Goal: Task Accomplishment & Management: Use online tool/utility

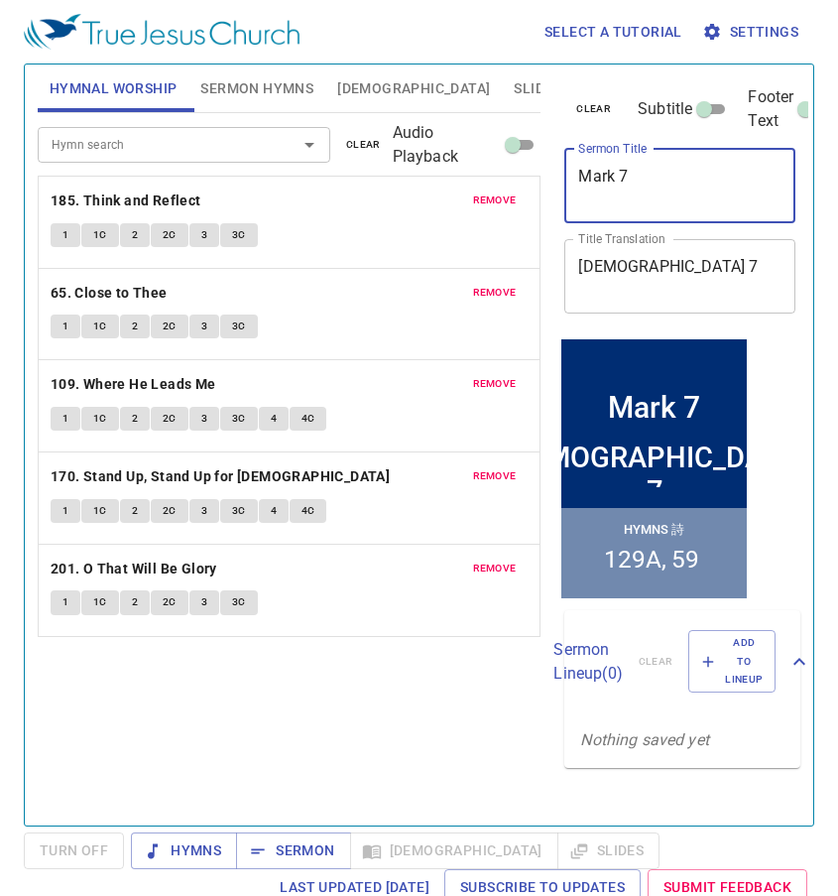
drag, startPoint x: 648, startPoint y: 183, endPoint x: 552, endPoint y: 208, distance: 98.4
click at [552, 208] on div "clear Subtitle Footer Text Sermon Title Mark 7 x Sermon Title Title Translation…" at bounding box center [678, 437] width 260 height 761
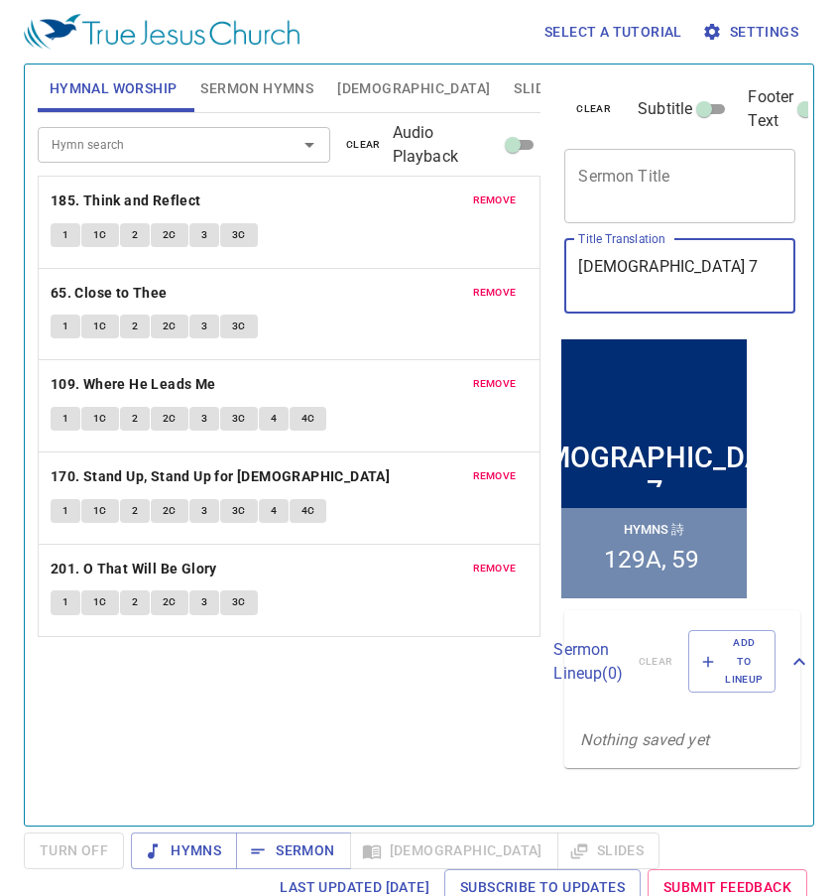
drag, startPoint x: 672, startPoint y: 263, endPoint x: 497, endPoint y: 292, distance: 177.9
click at [497, 292] on div "Hymnal Worship Sermon Hymns Bible Slides Hymn search Hymn search clear Audio Pl…" at bounding box center [419, 437] width 779 height 761
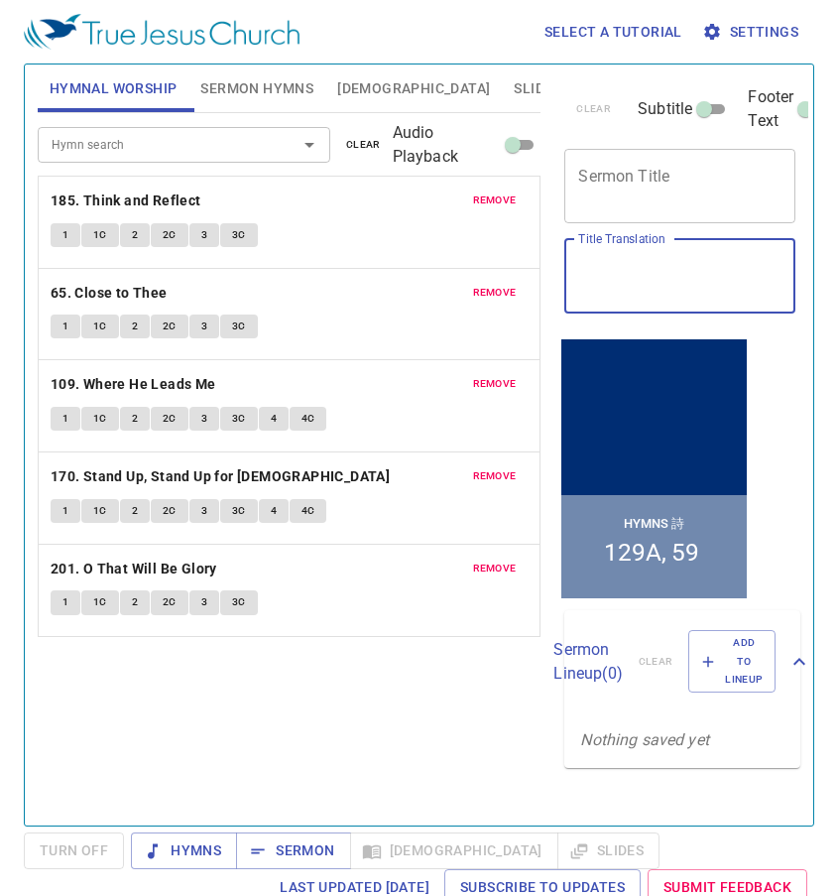
click at [475, 194] on span "remove" at bounding box center [495, 200] width 44 height 18
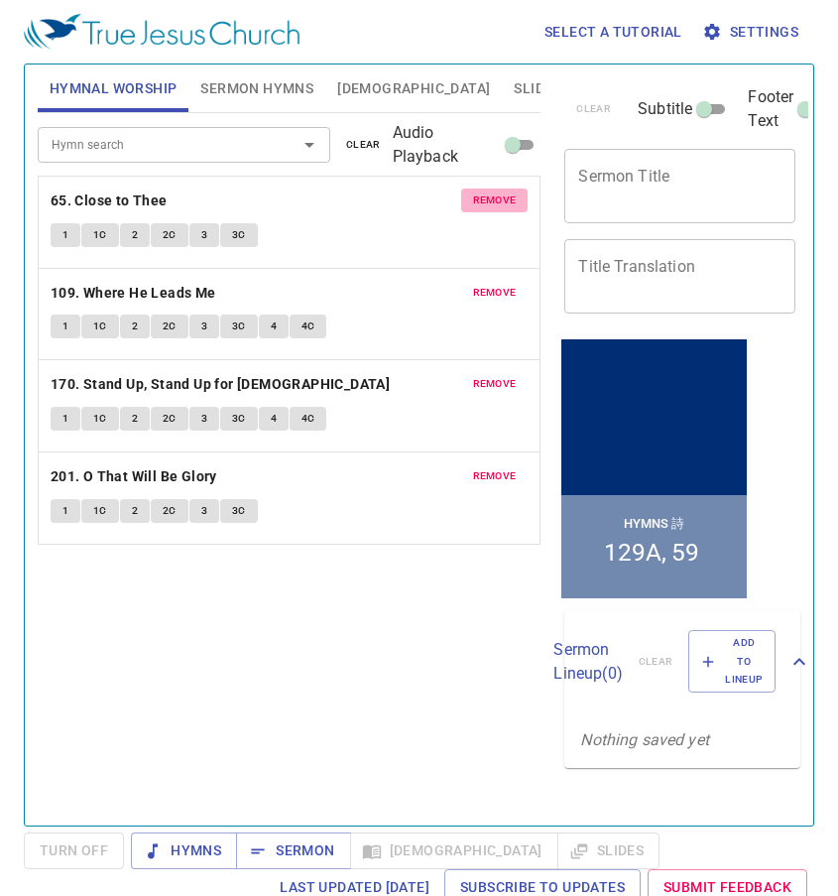
click at [475, 194] on span "remove" at bounding box center [495, 200] width 44 height 18
click at [475, 284] on span "remove" at bounding box center [495, 293] width 44 height 18
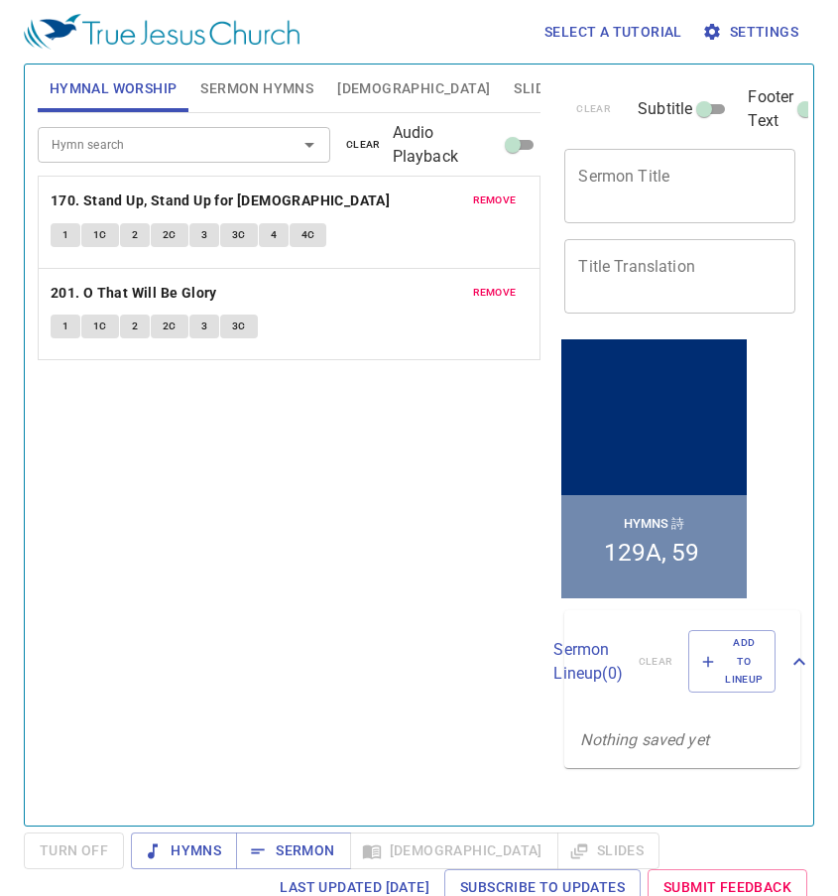
click at [475, 194] on span "remove" at bounding box center [495, 200] width 44 height 18
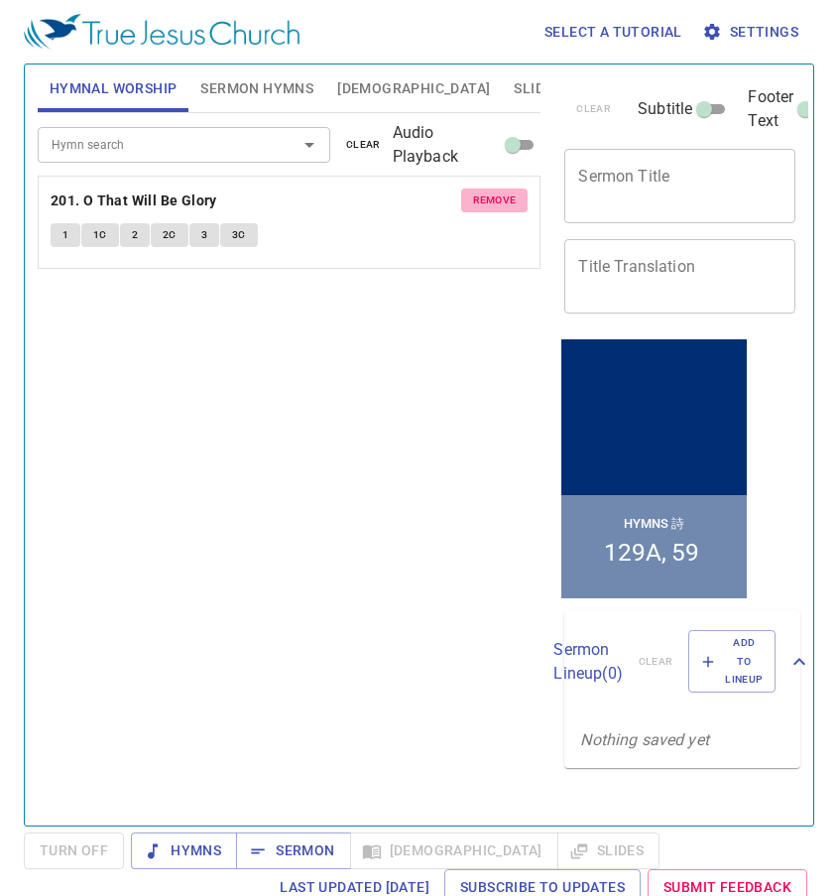
click at [475, 194] on span "remove" at bounding box center [495, 200] width 44 height 18
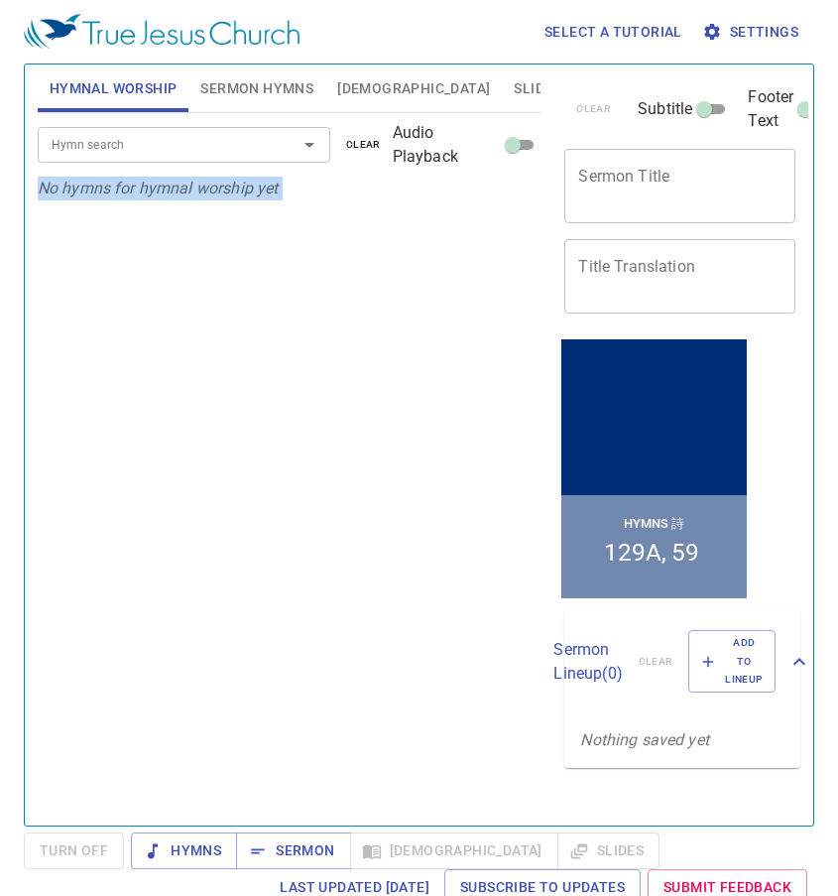
click at [475, 194] on p "No hymns for hymnal worship yet" at bounding box center [290, 189] width 504 height 24
click at [281, 89] on span "Sermon Hymns" at bounding box center [256, 88] width 113 height 25
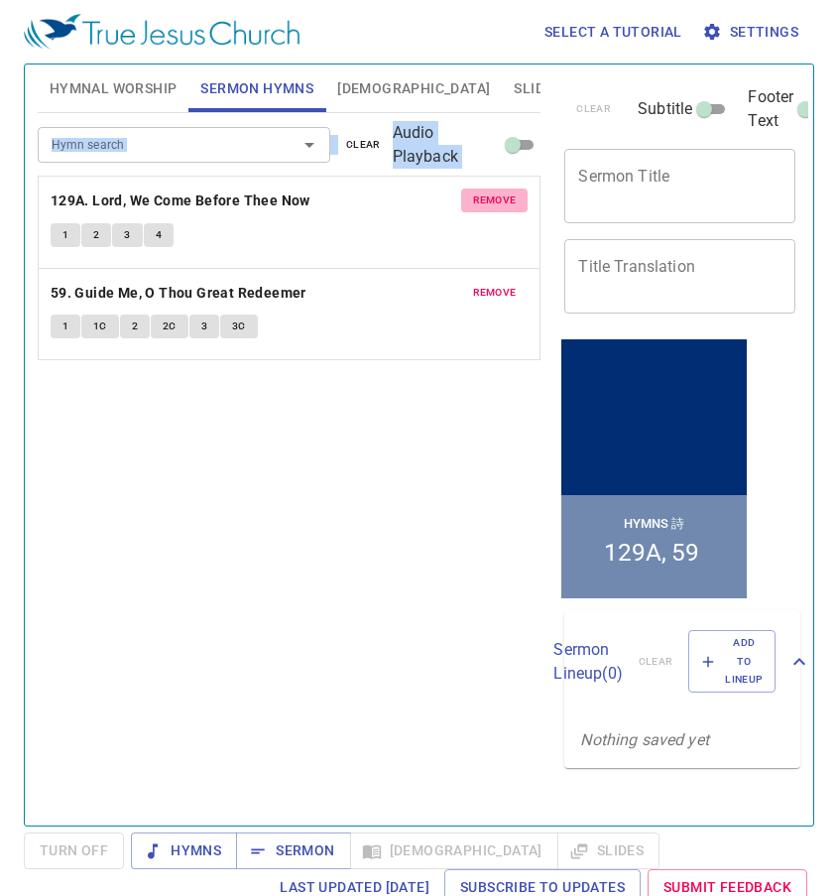
click at [486, 199] on span "remove" at bounding box center [495, 200] width 44 height 18
click at [486, 284] on span "remove" at bounding box center [495, 293] width 44 height 18
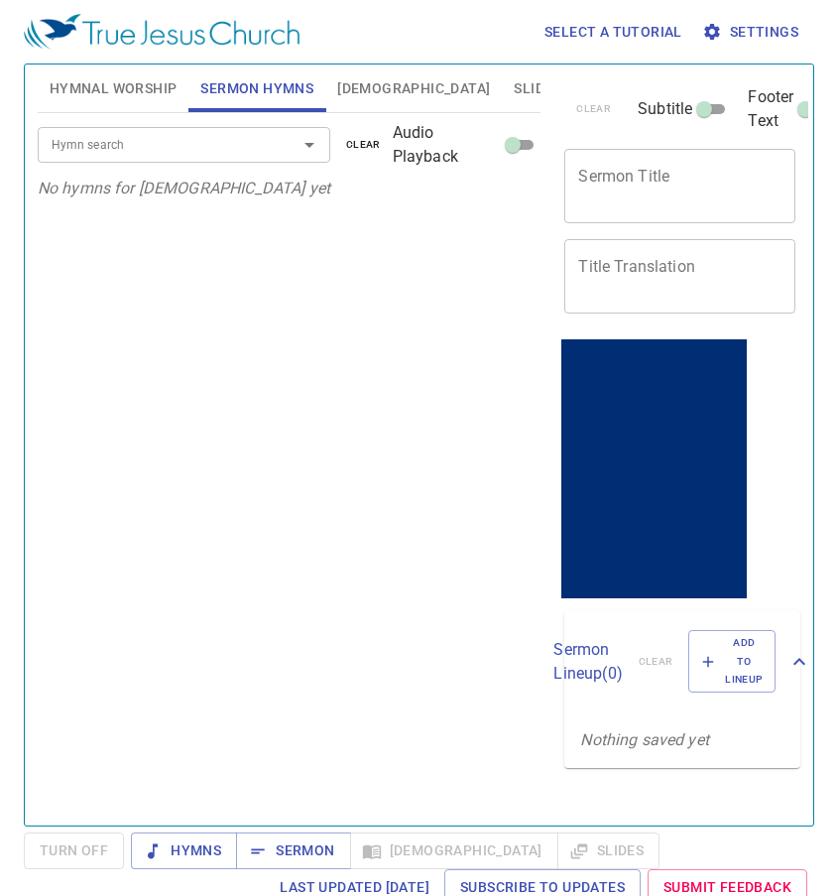
click at [643, 189] on textarea "Sermon Title" at bounding box center [679, 186] width 203 height 38
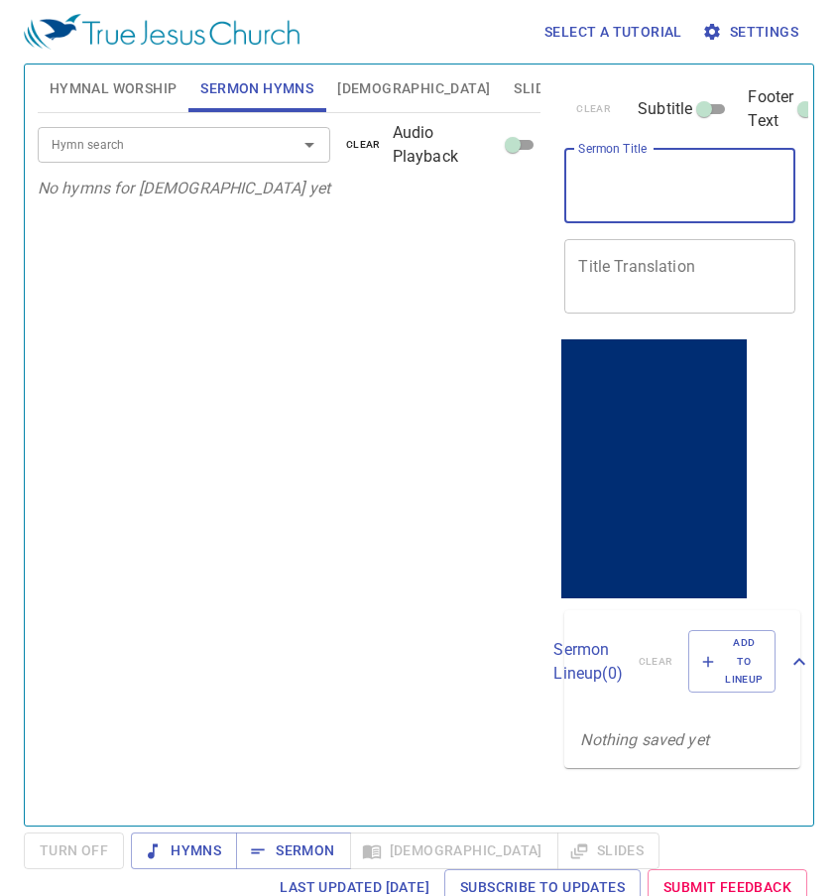
paste textarea "Learning and Building: [PERSON_NAME] and [PERSON_NAME]"
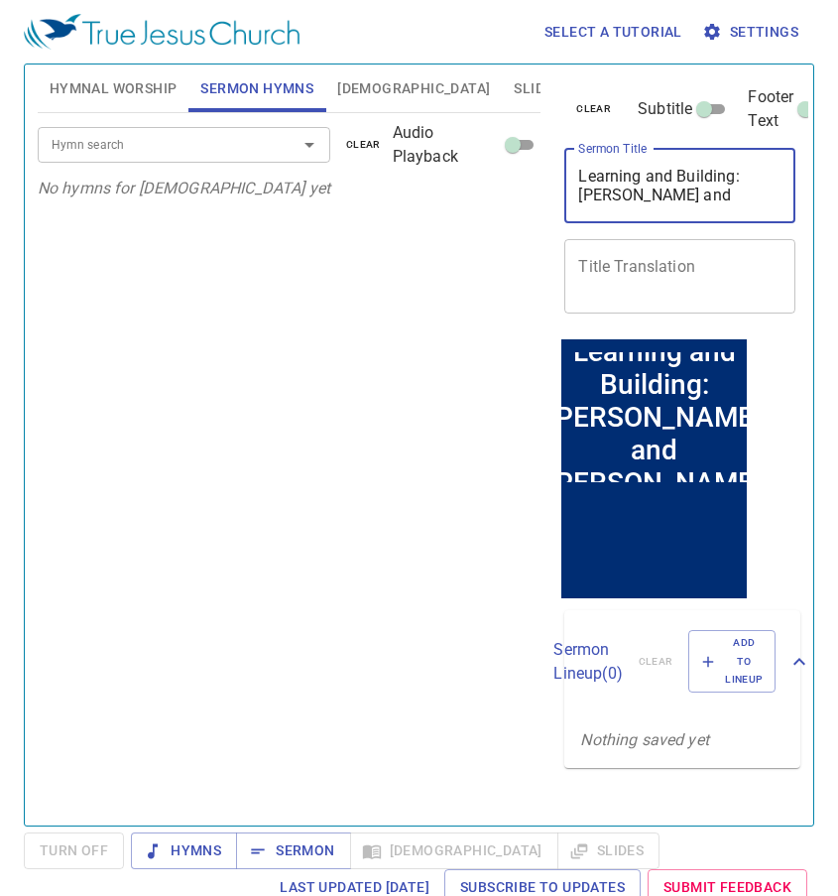
type textarea "Learning and Building: [PERSON_NAME] and [PERSON_NAME]"
click at [287, 145] on div at bounding box center [296, 145] width 52 height 28
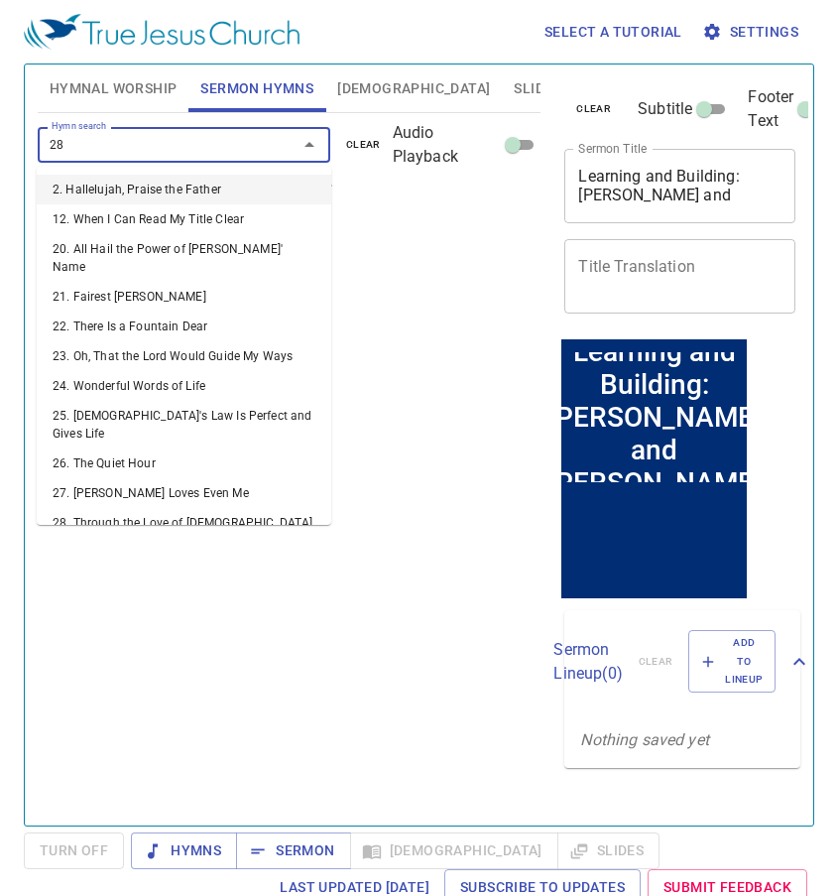
type input "287"
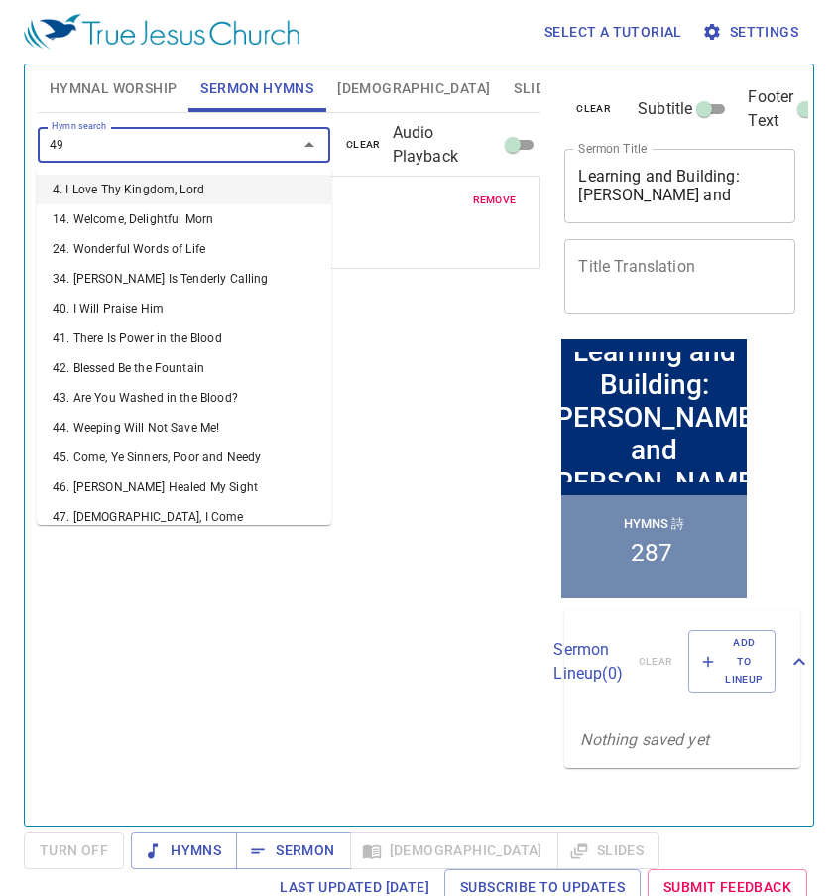
type input "499"
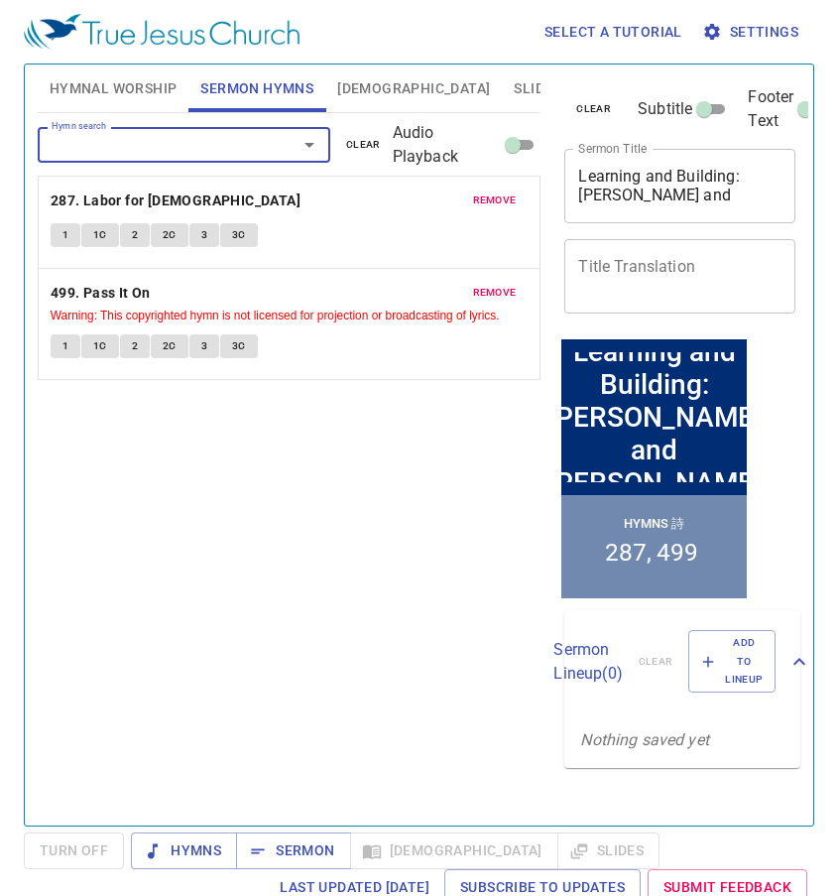
click at [158, 87] on span "Hymnal Worship" at bounding box center [114, 88] width 128 height 25
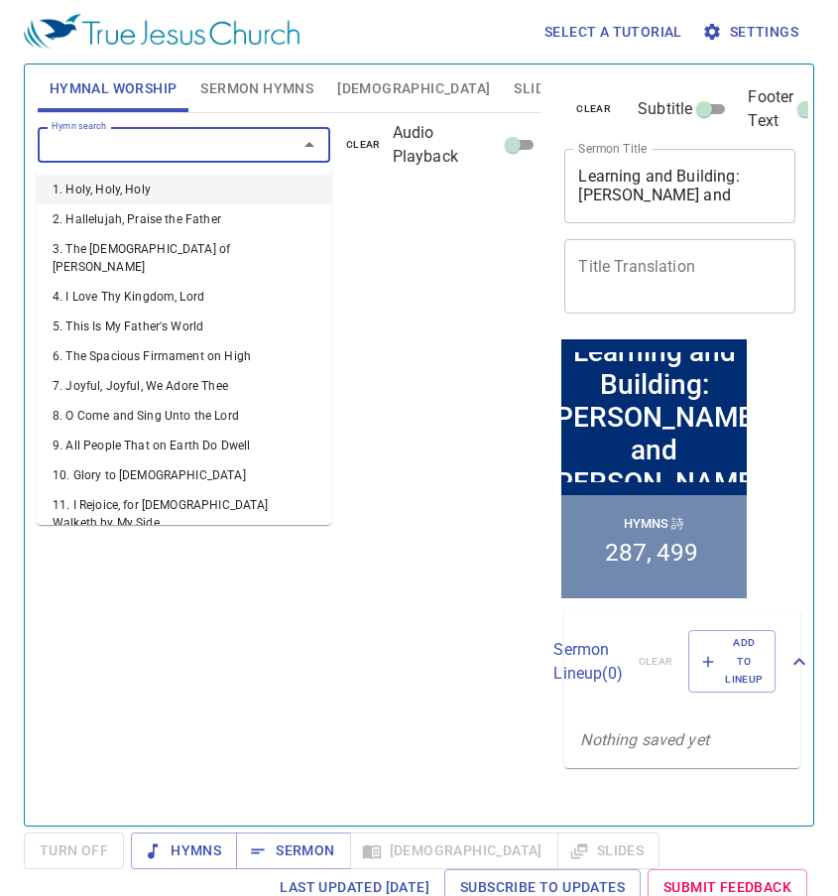
click at [167, 146] on input "Hymn search" at bounding box center [155, 144] width 222 height 23
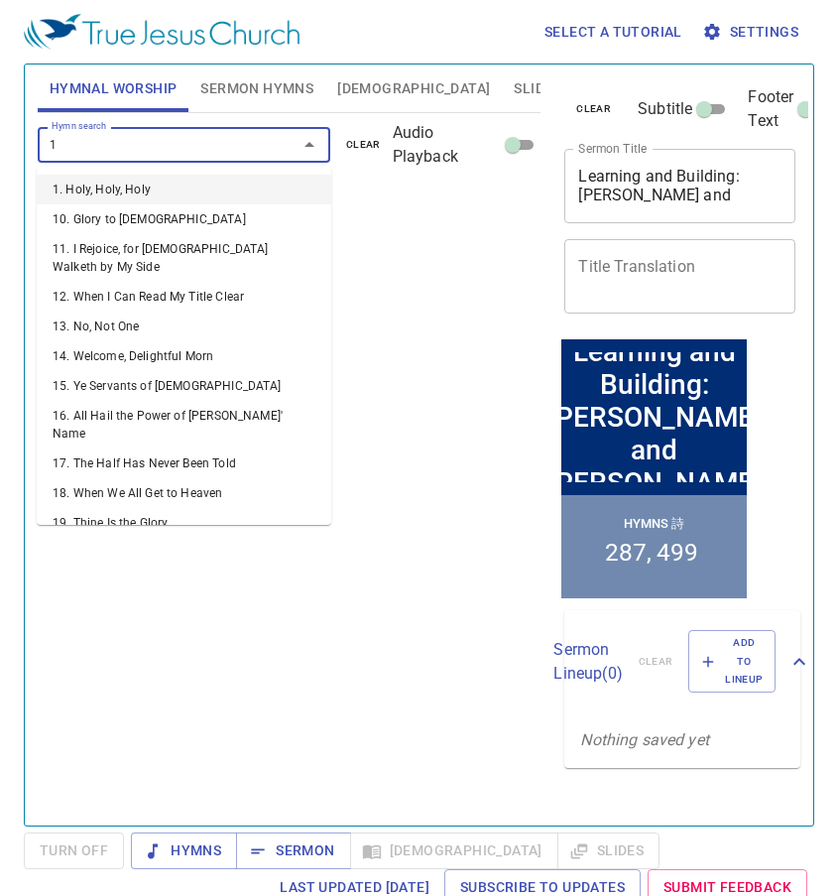
type input "11"
type input "18"
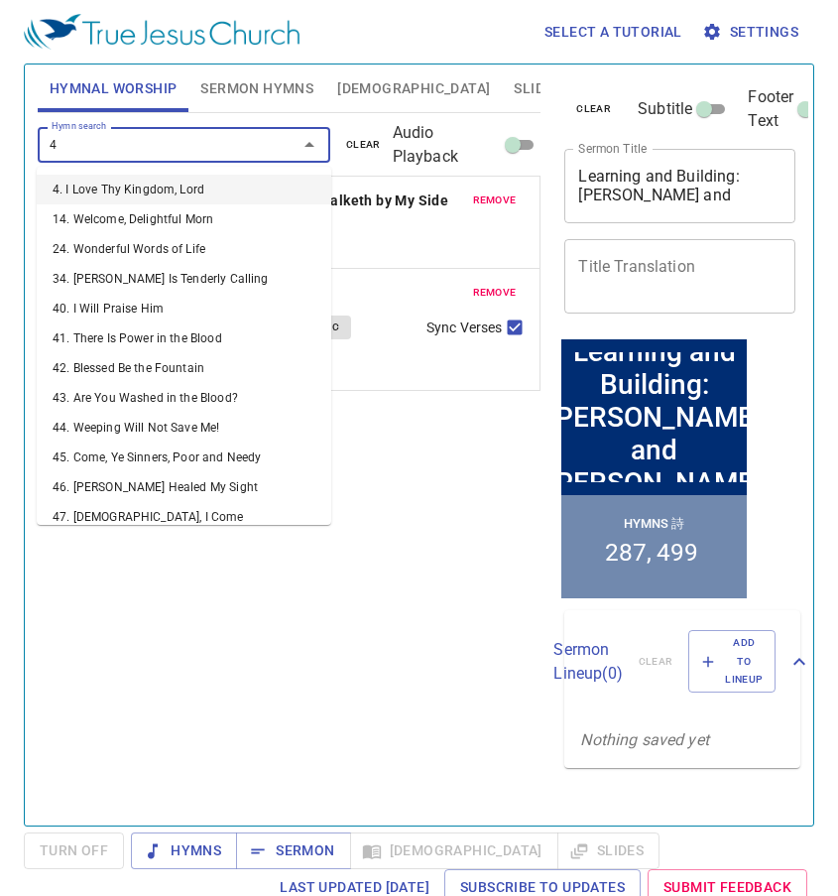
type input "40"
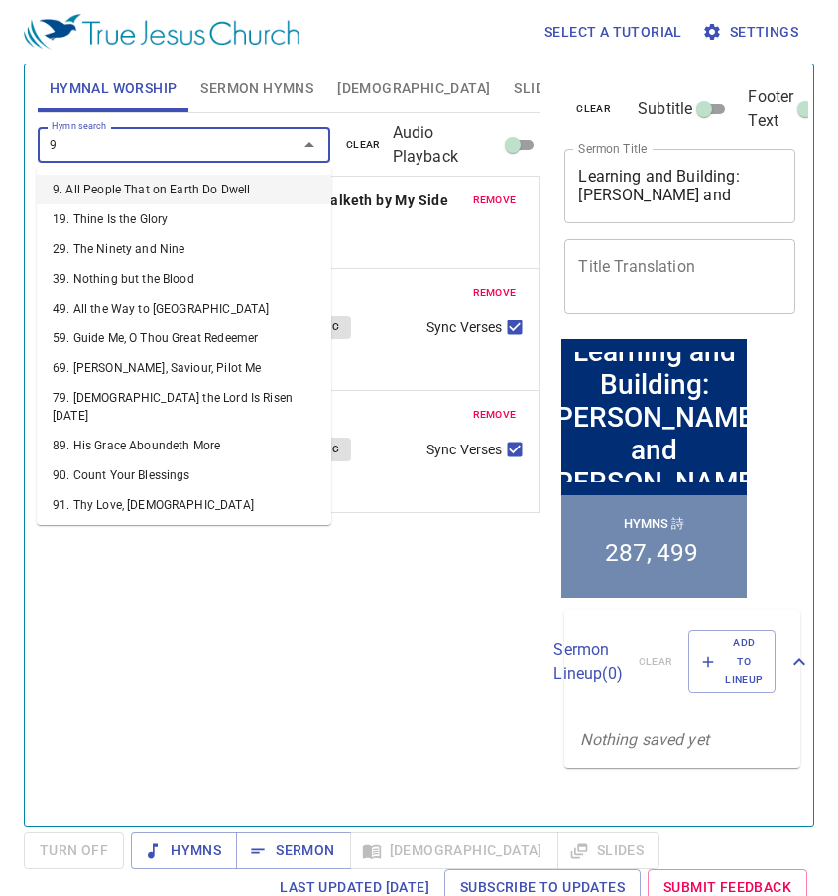
type input "96"
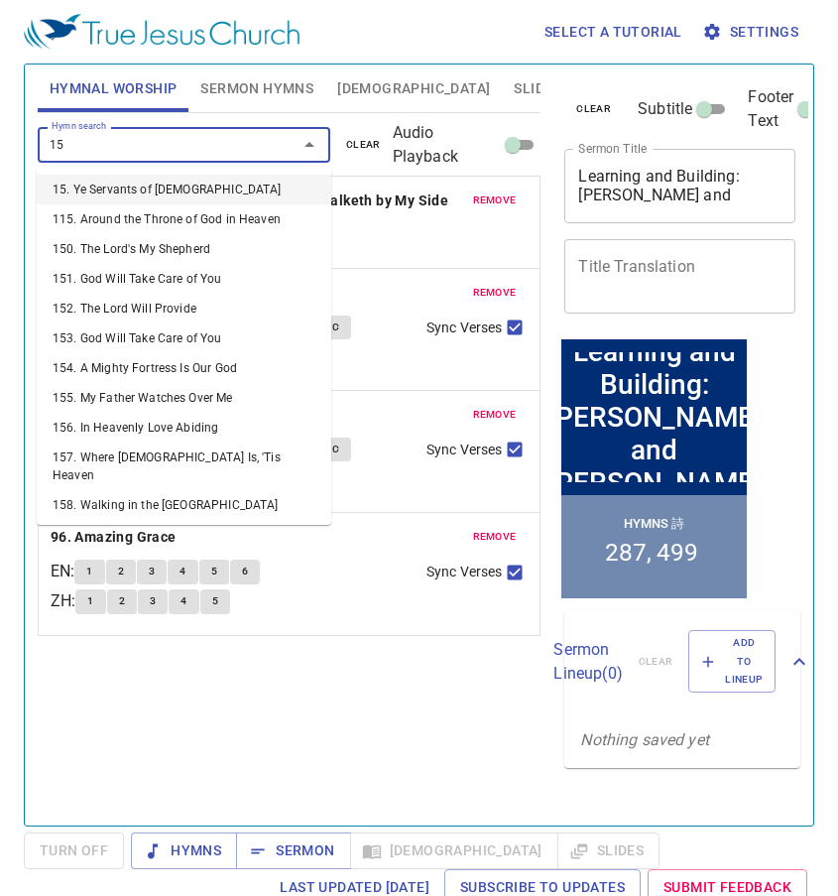
type input "158"
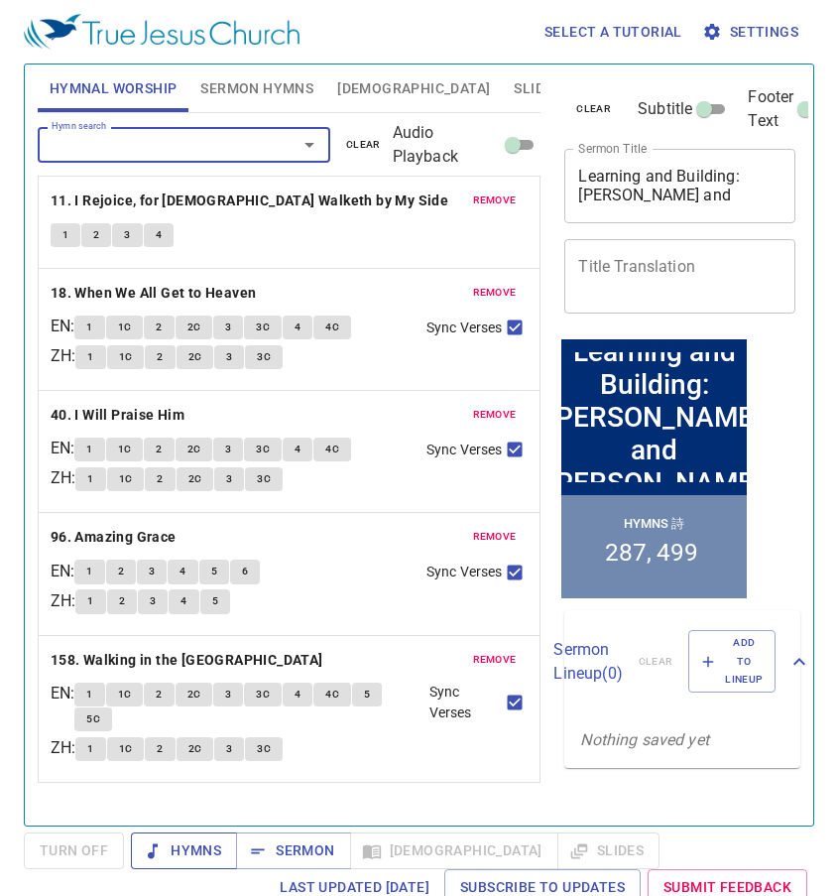
click at [167, 854] on span "Hymns" at bounding box center [184, 850] width 74 height 25
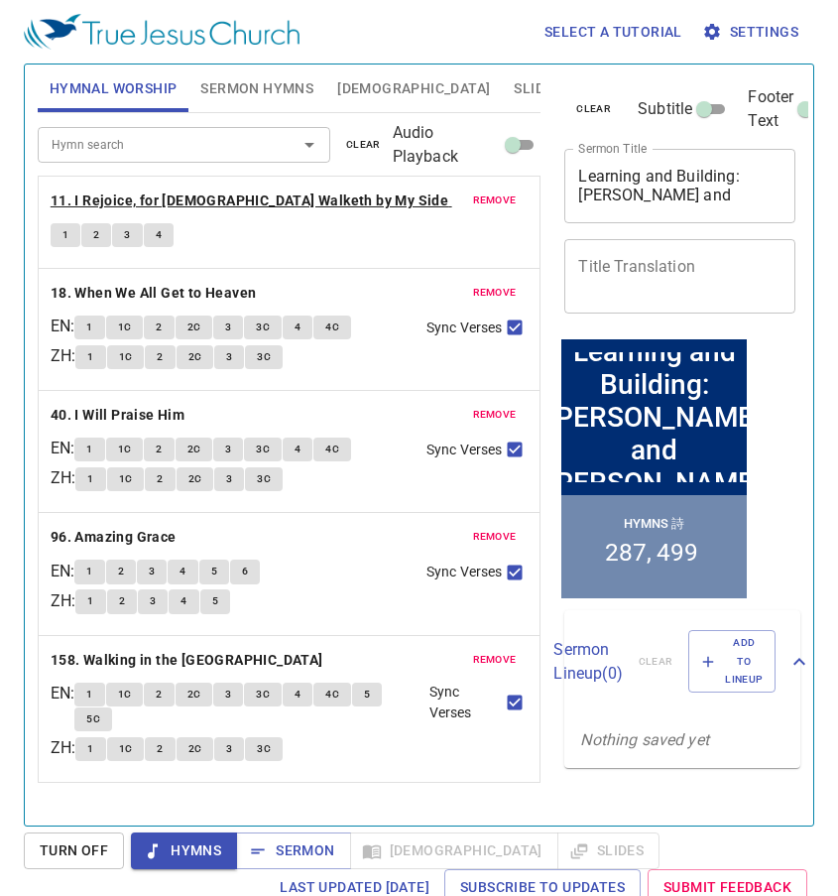
click at [101, 191] on b "11. I Rejoice, for [DEMOGRAPHIC_DATA] Walketh by My Side" at bounding box center [250, 200] width 398 height 25
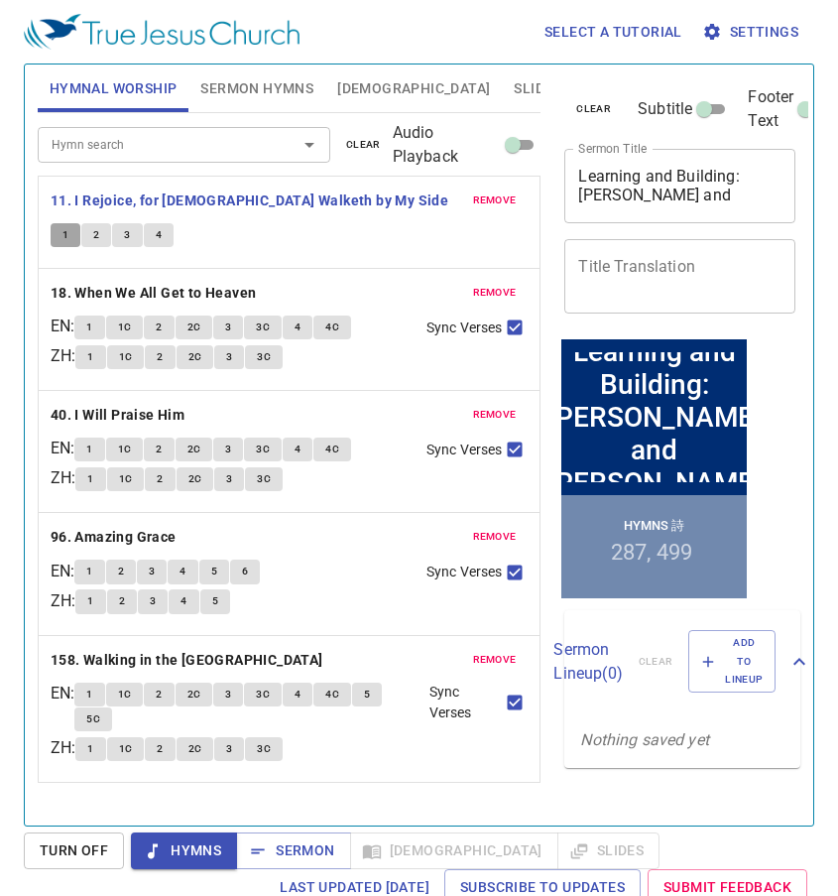
click at [62, 237] on span "1" at bounding box center [65, 235] width 6 height 18
click at [97, 232] on span "2" at bounding box center [96, 235] width 6 height 18
click at [129, 228] on span "3" at bounding box center [127, 235] width 6 height 18
click at [158, 235] on span "4" at bounding box center [159, 235] width 6 height 18
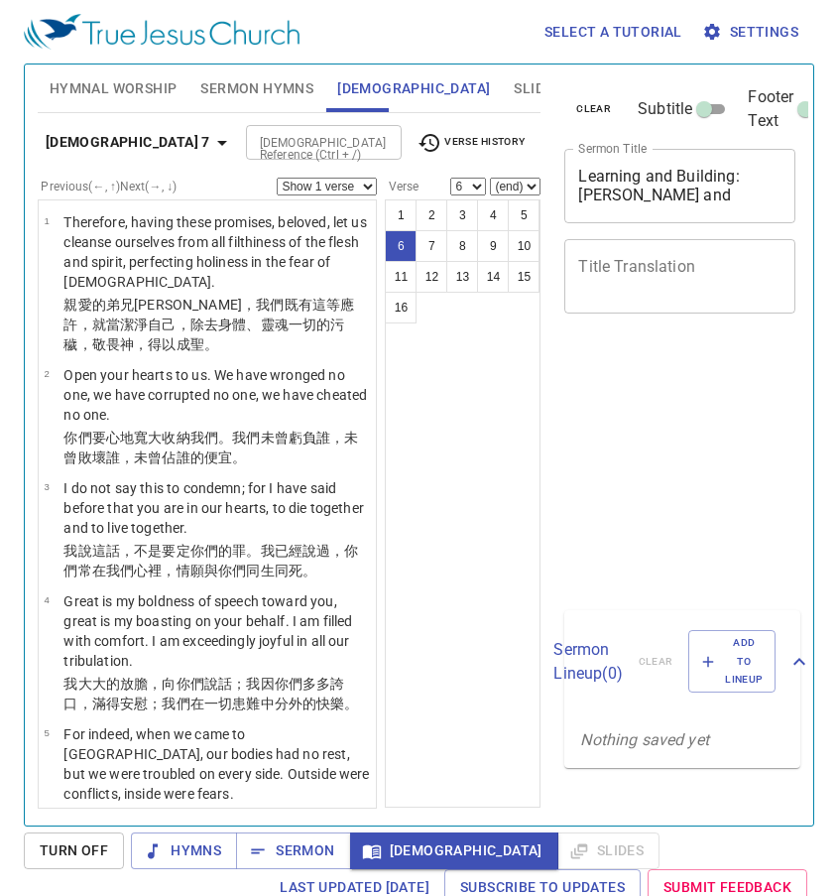
select select "6"
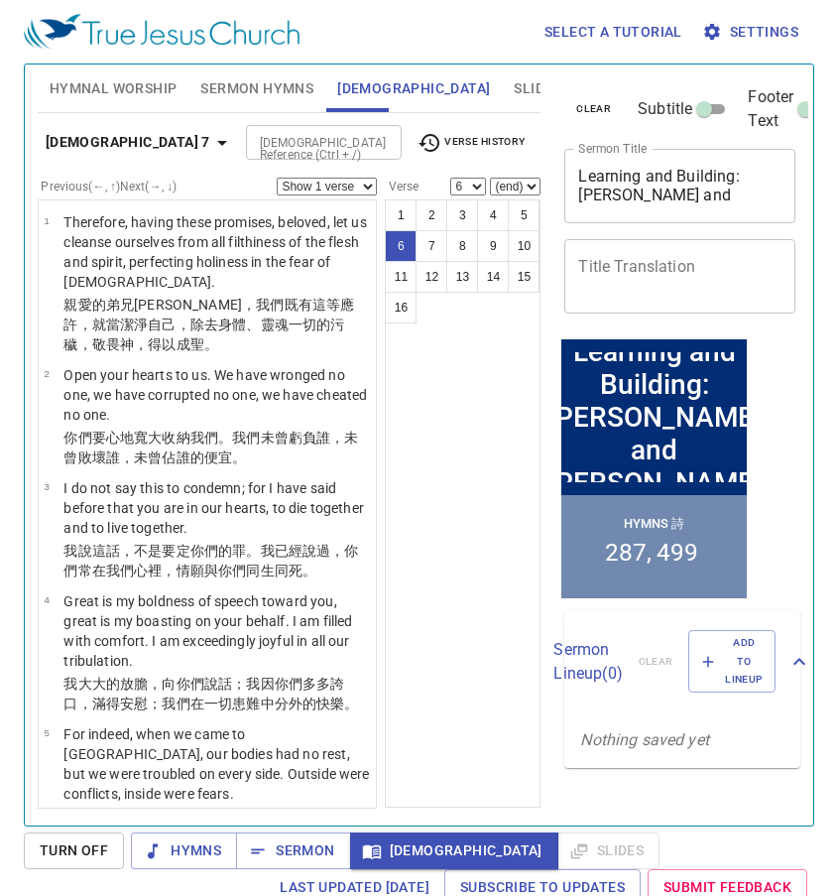
scroll to position [397, 0]
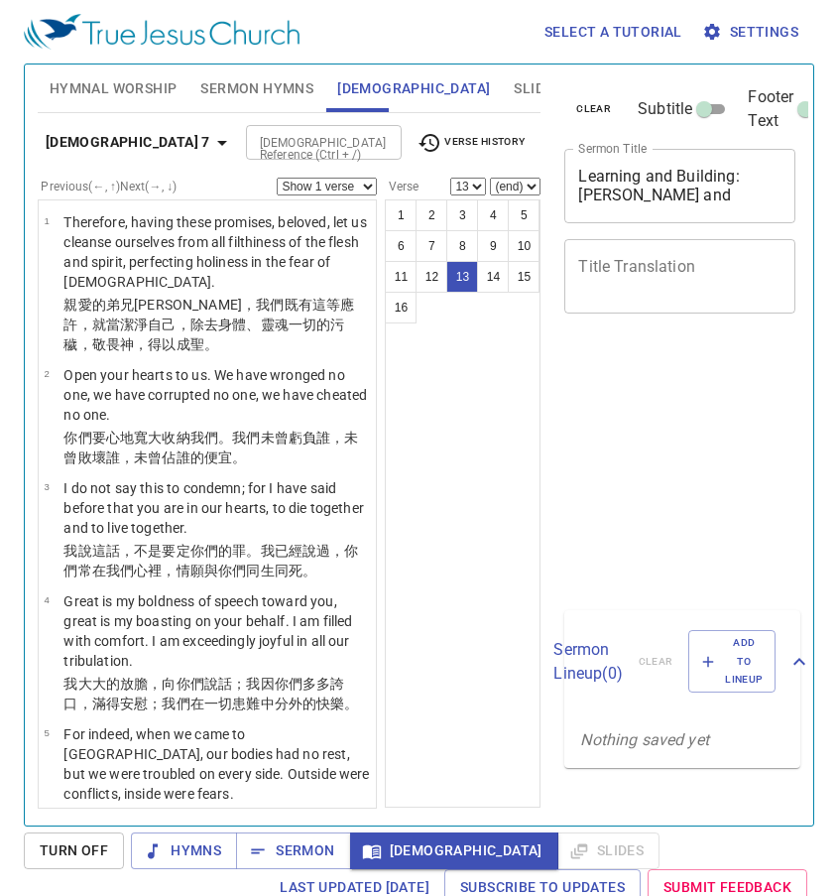
select select "13"
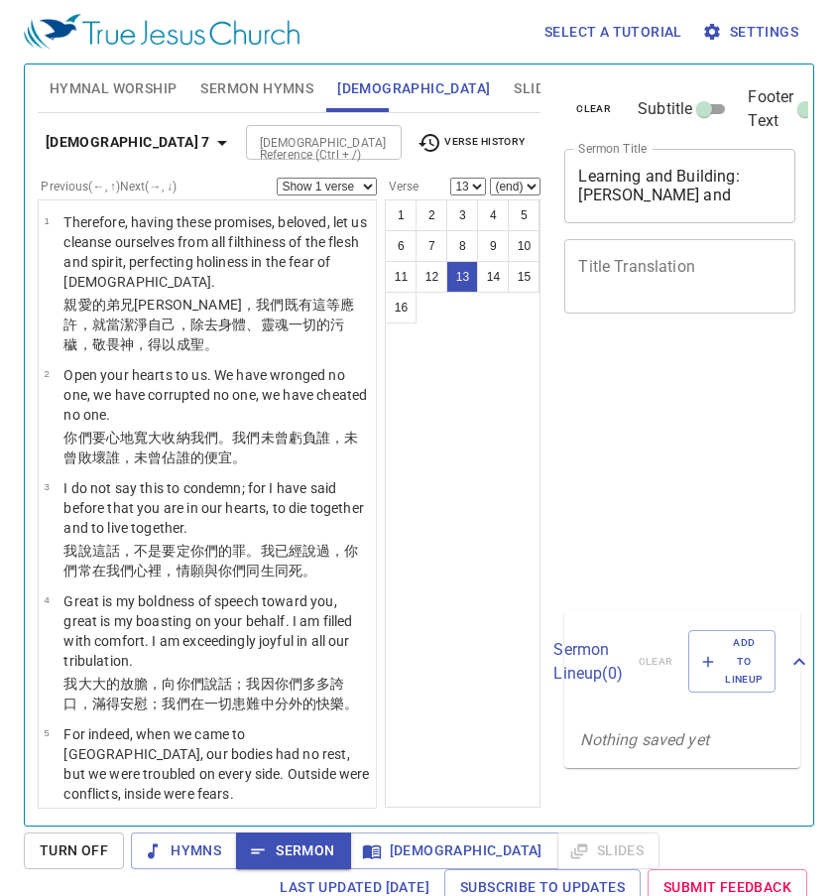
select select "13"
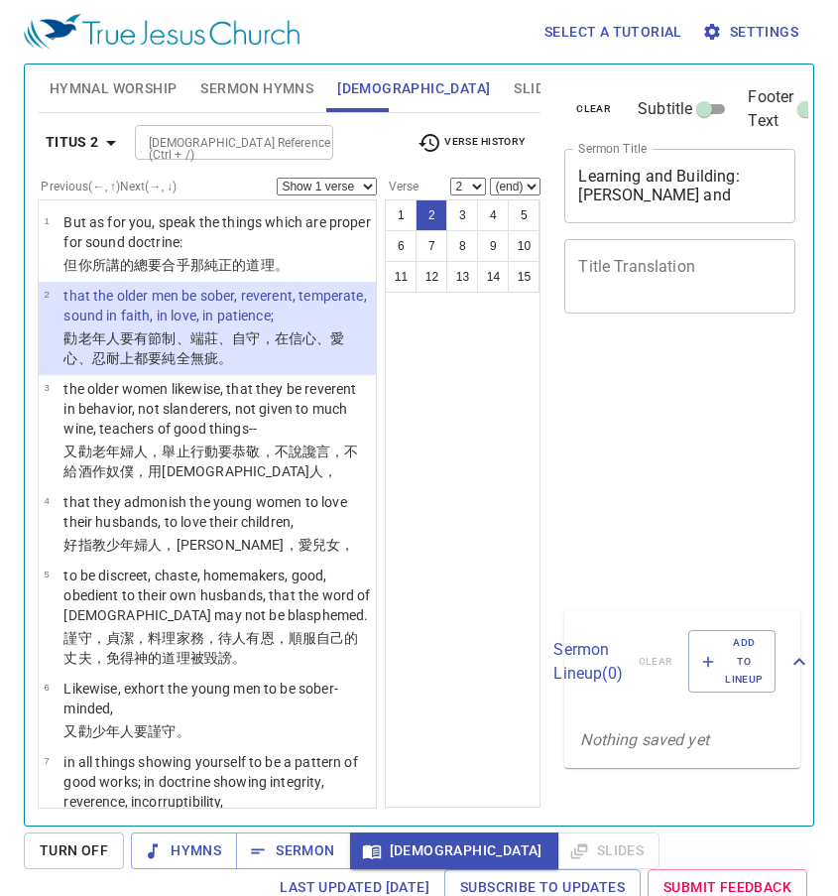
select select "2"
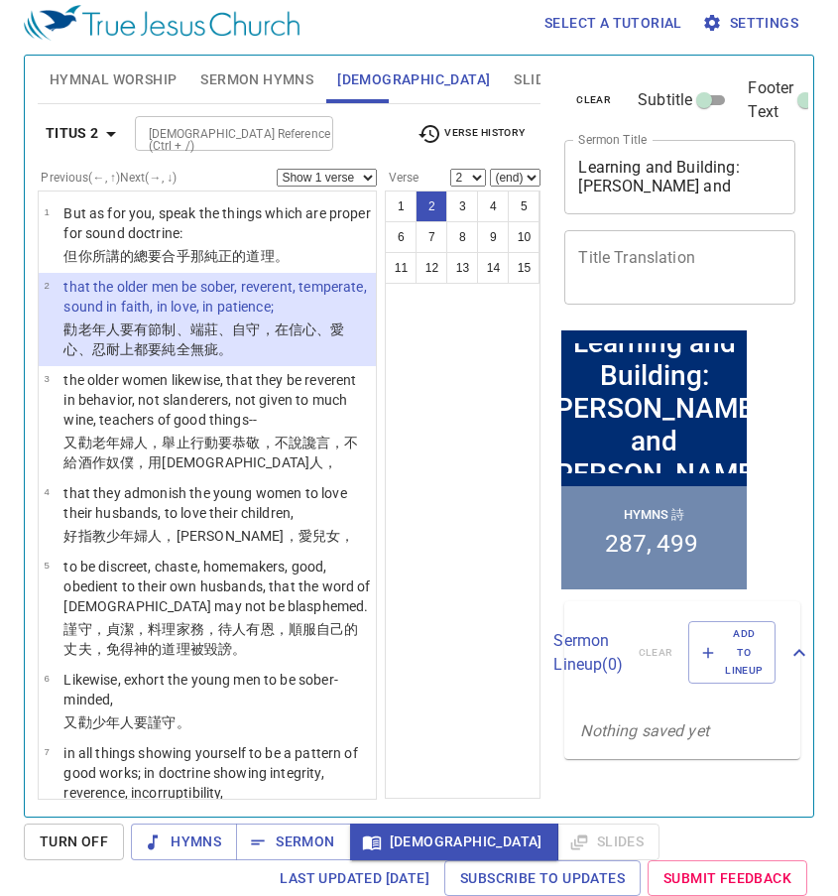
scroll to position [9, 0]
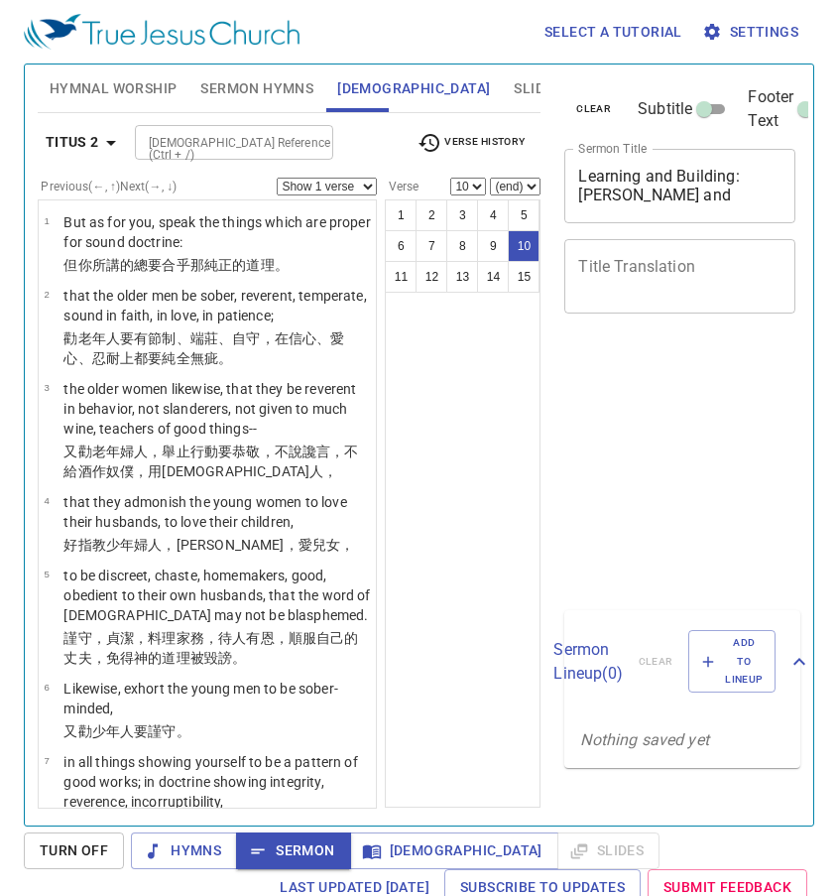
select select "10"
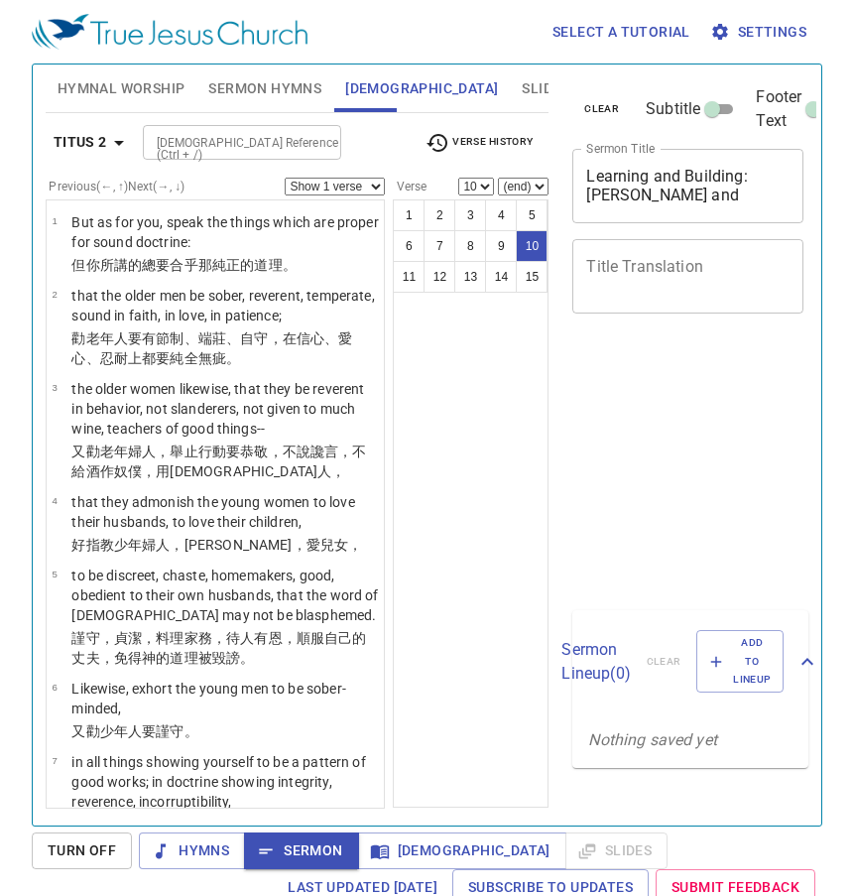
scroll to position [9, 0]
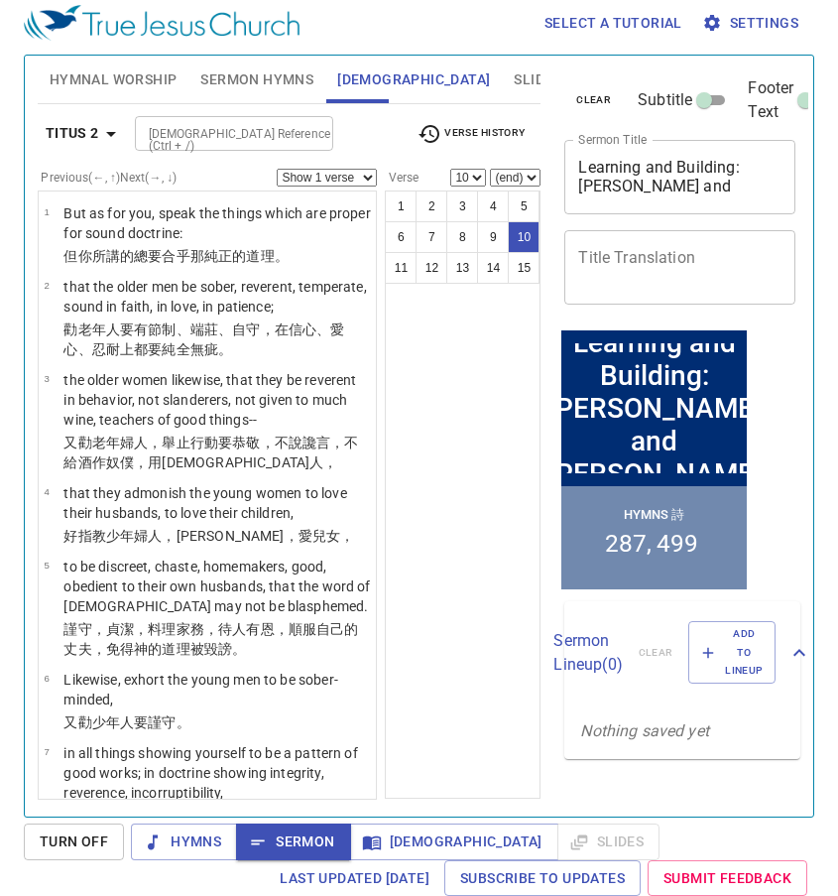
click at [92, 135] on b "Titus 2" at bounding box center [73, 133] width 54 height 25
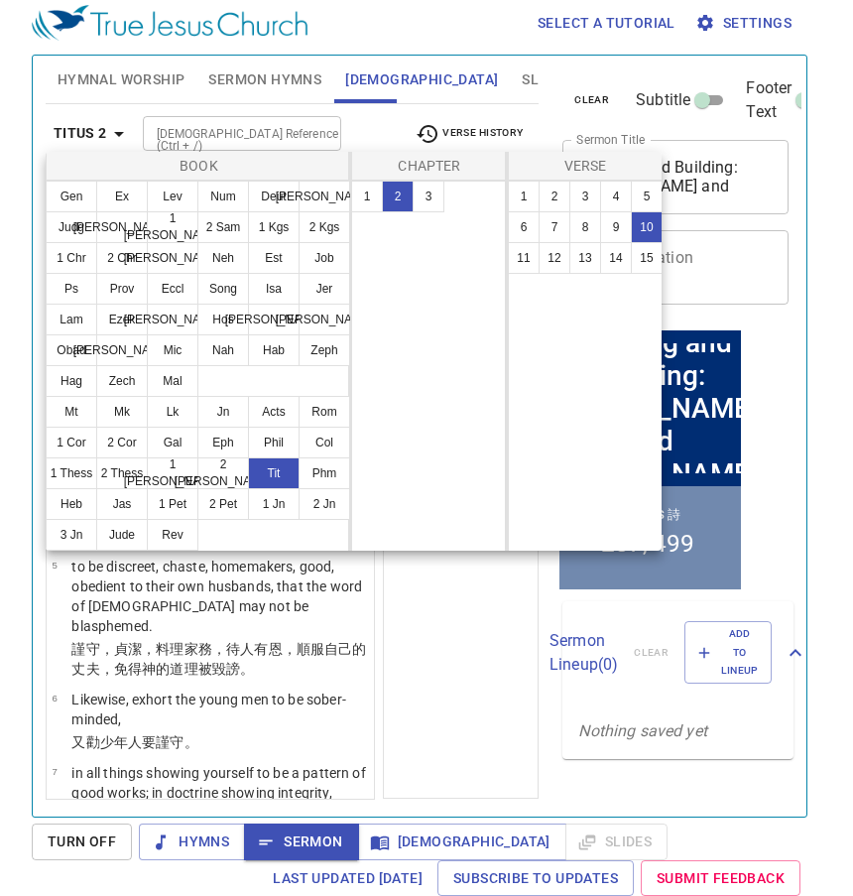
scroll to position [640, 0]
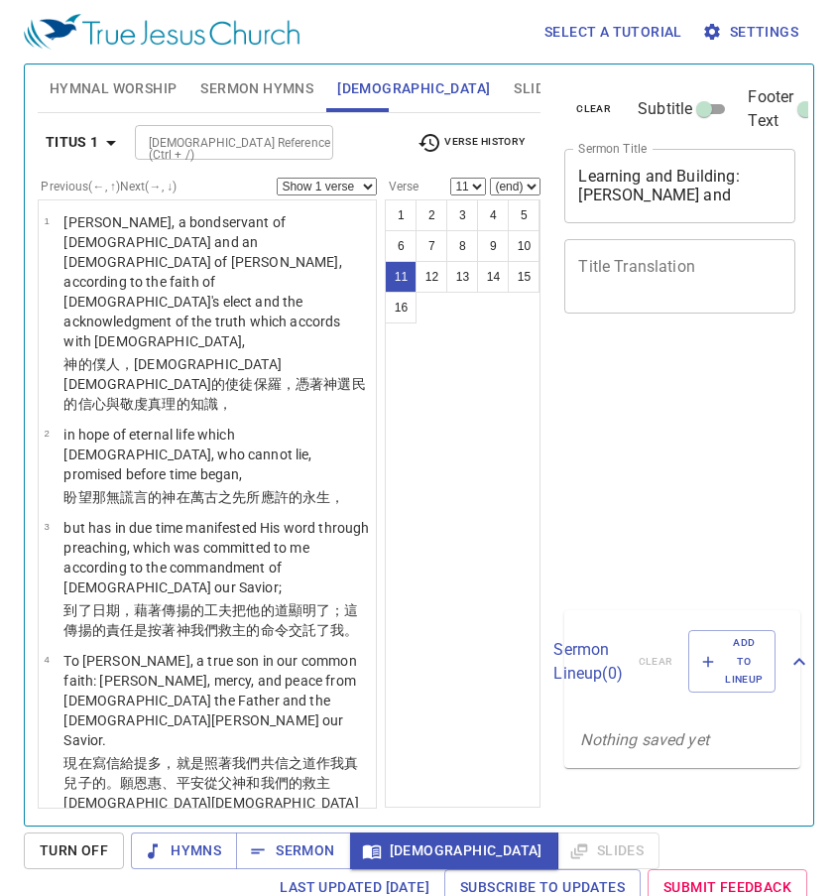
select select "11"
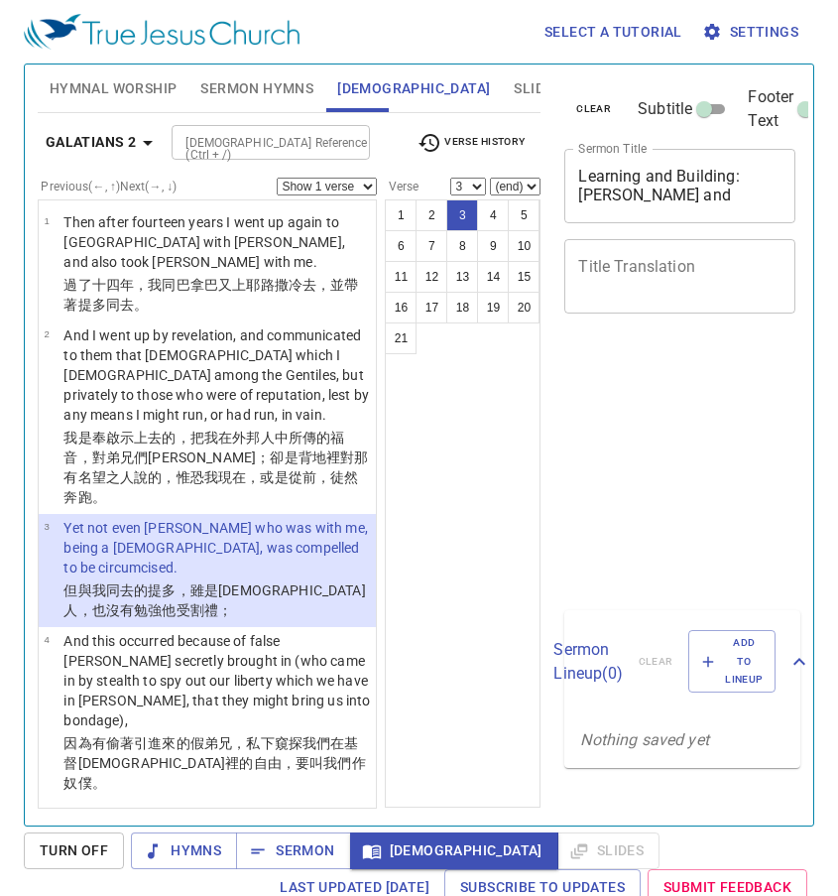
select select "3"
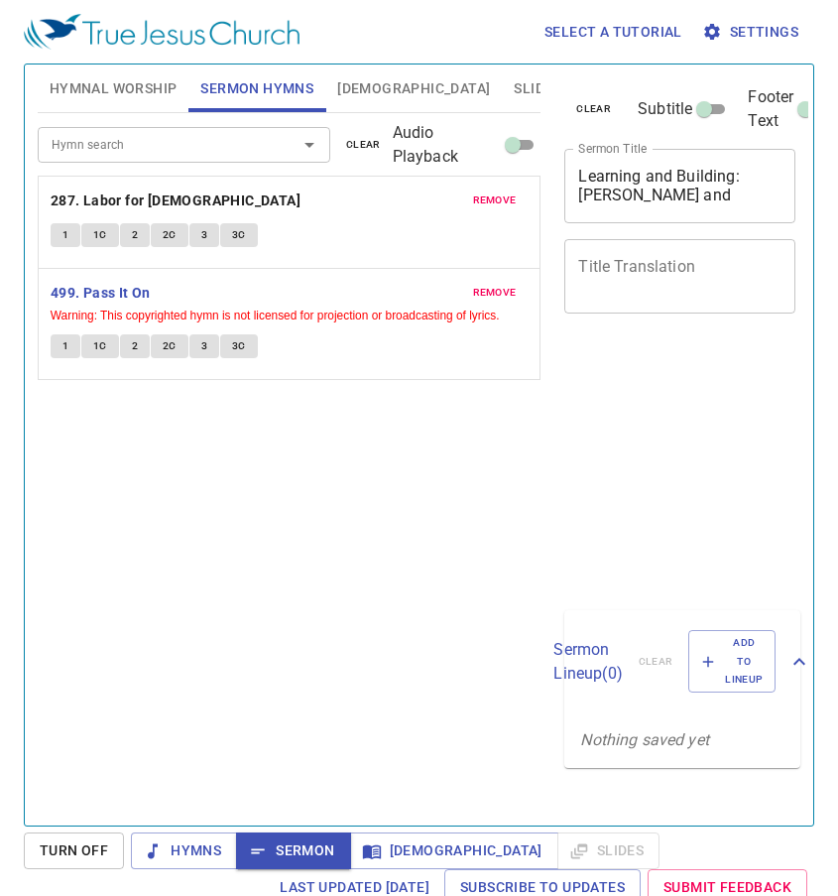
scroll to position [9, 0]
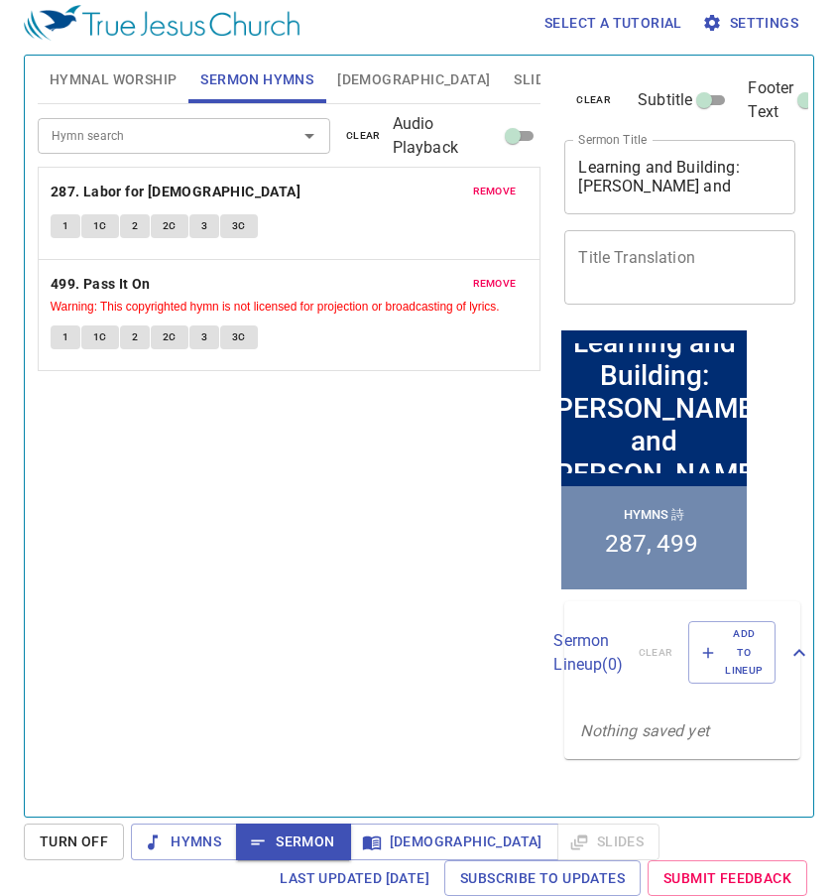
scroll to position [9, 0]
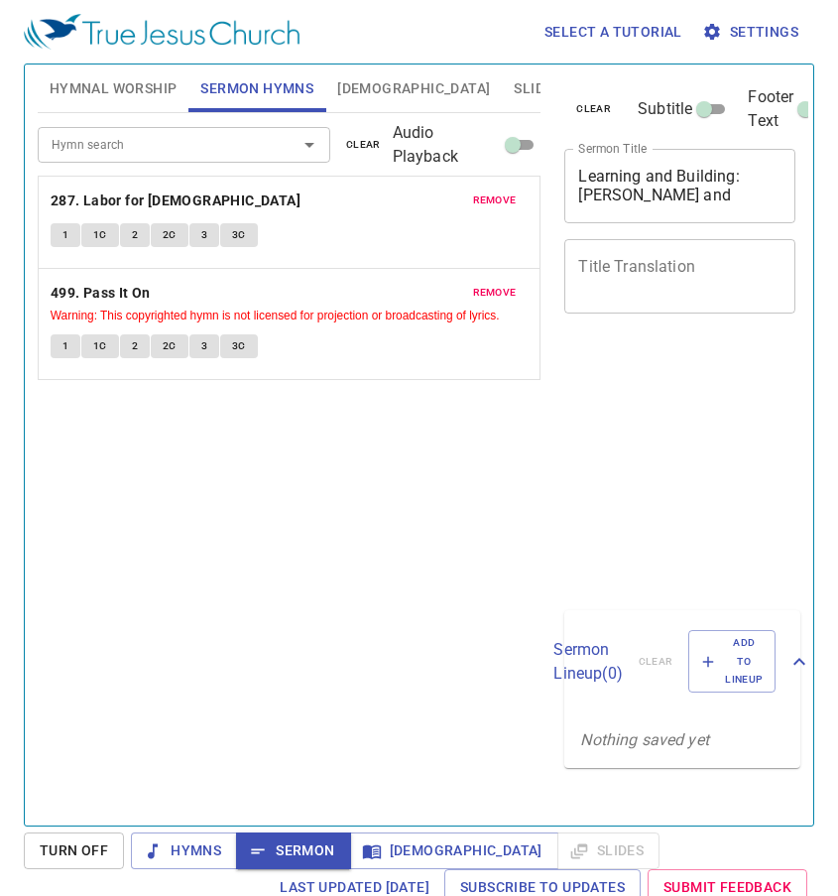
scroll to position [9, 0]
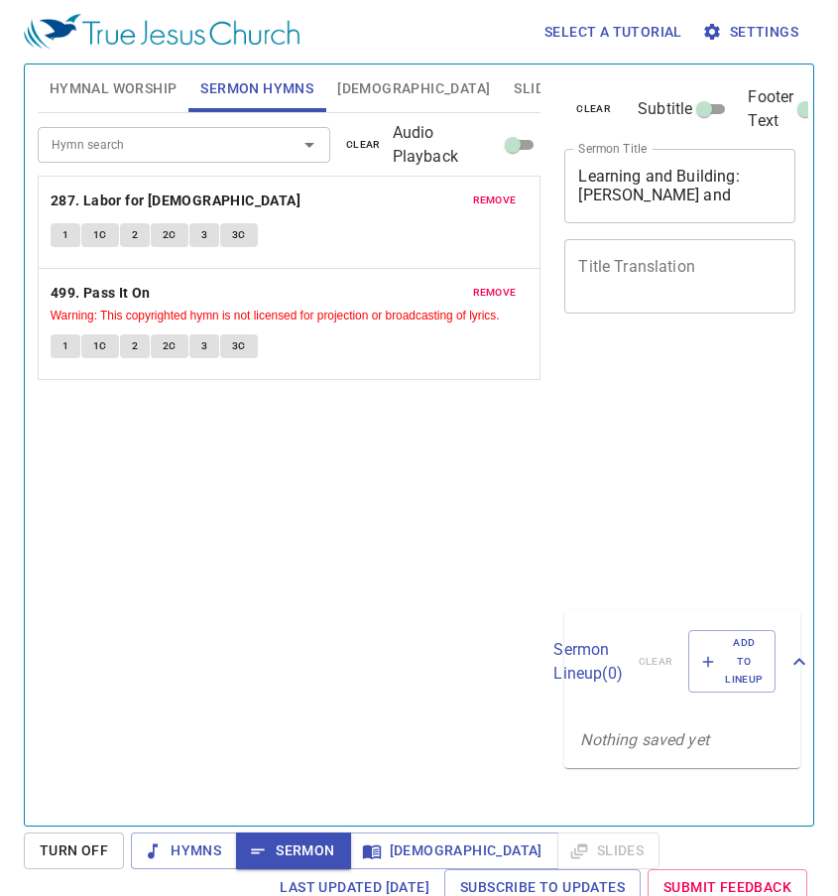
scroll to position [9, 0]
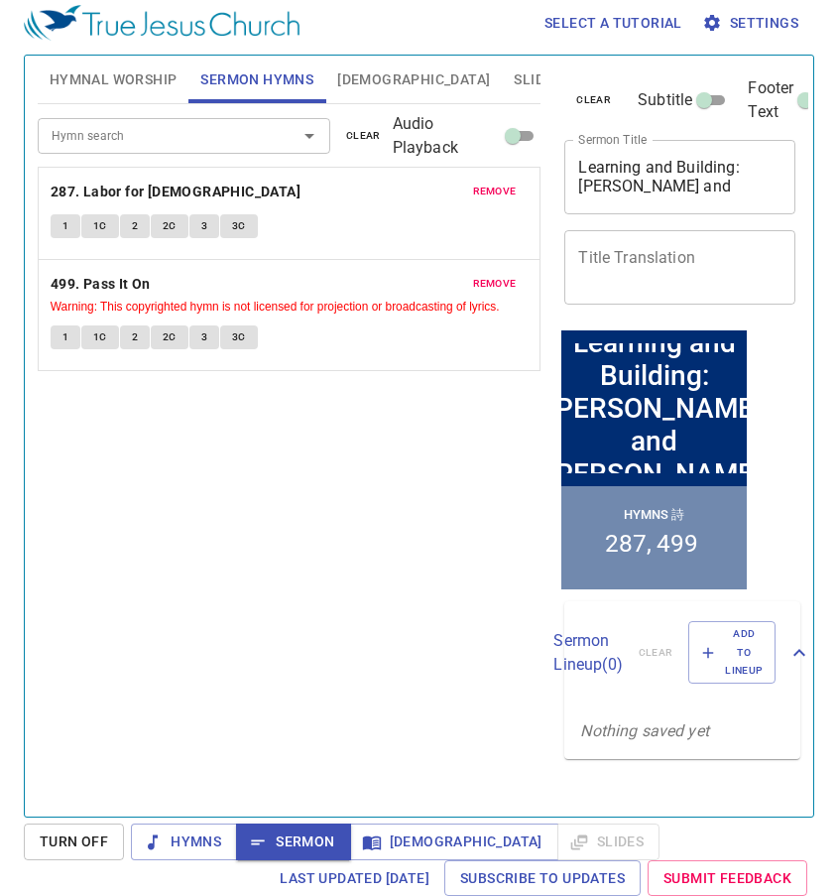
scroll to position [9, 0]
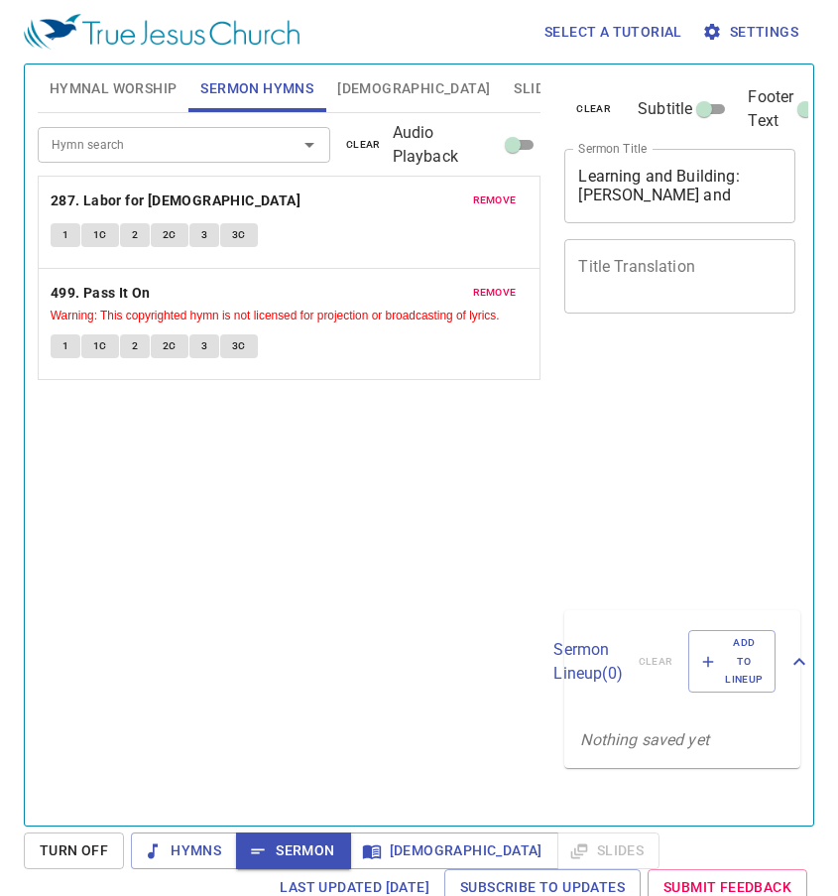
scroll to position [9, 0]
